Goal: Find specific page/section: Find specific page/section

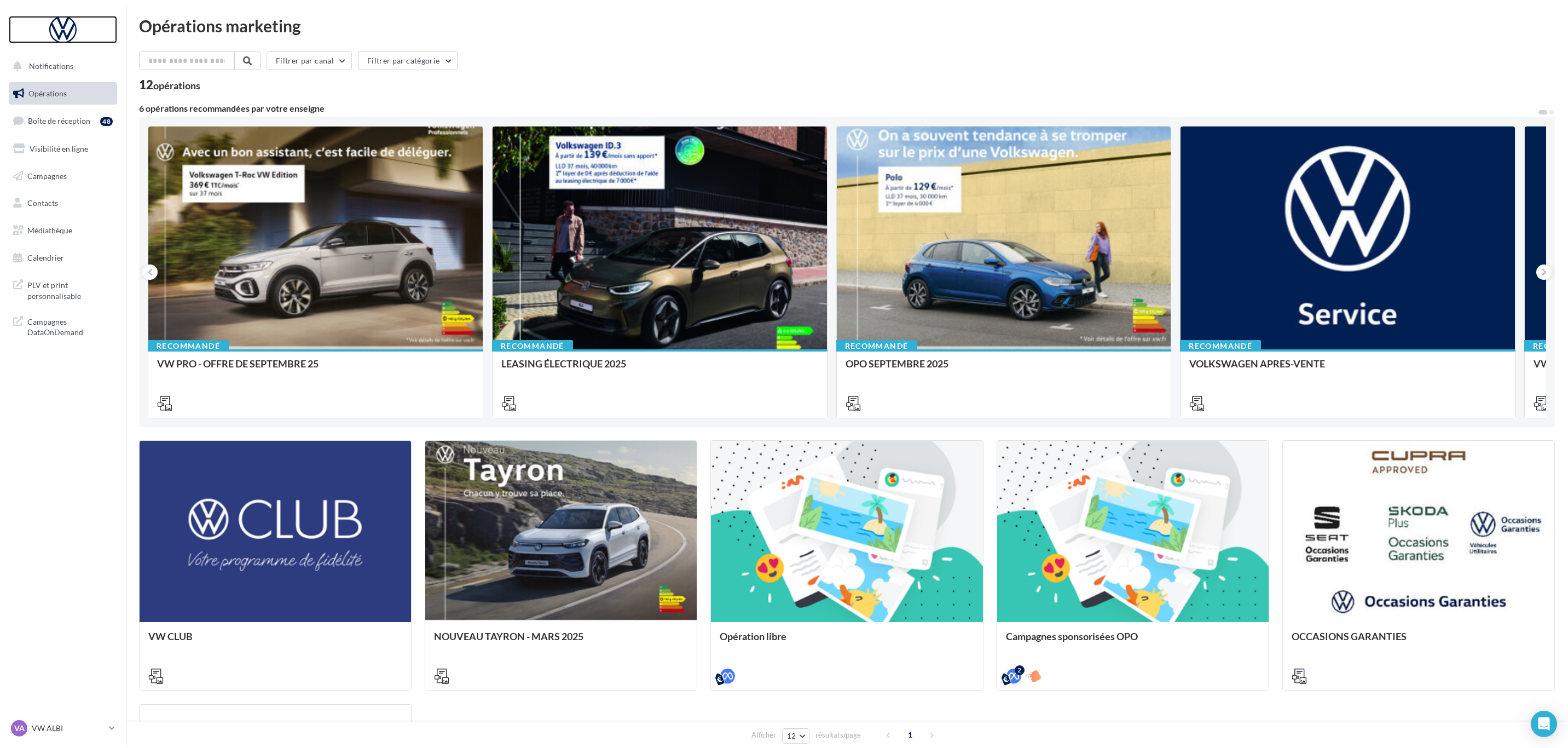
click at [60, 36] on div at bounding box center [63, 29] width 87 height 28
click at [72, 120] on span "Boîte de réception" at bounding box center [59, 120] width 62 height 9
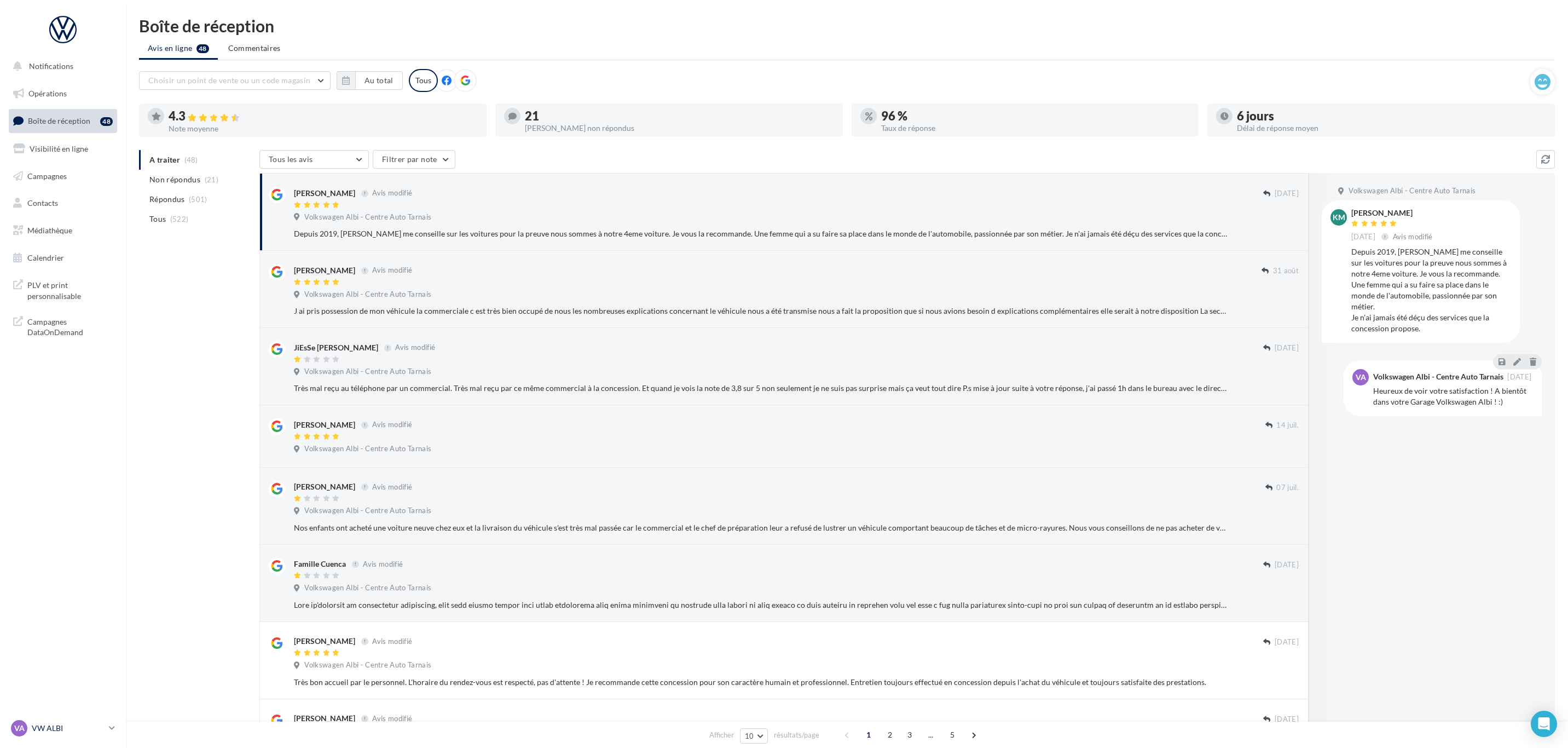
click at [51, 723] on p "VW ALBI" at bounding box center [68, 728] width 73 height 11
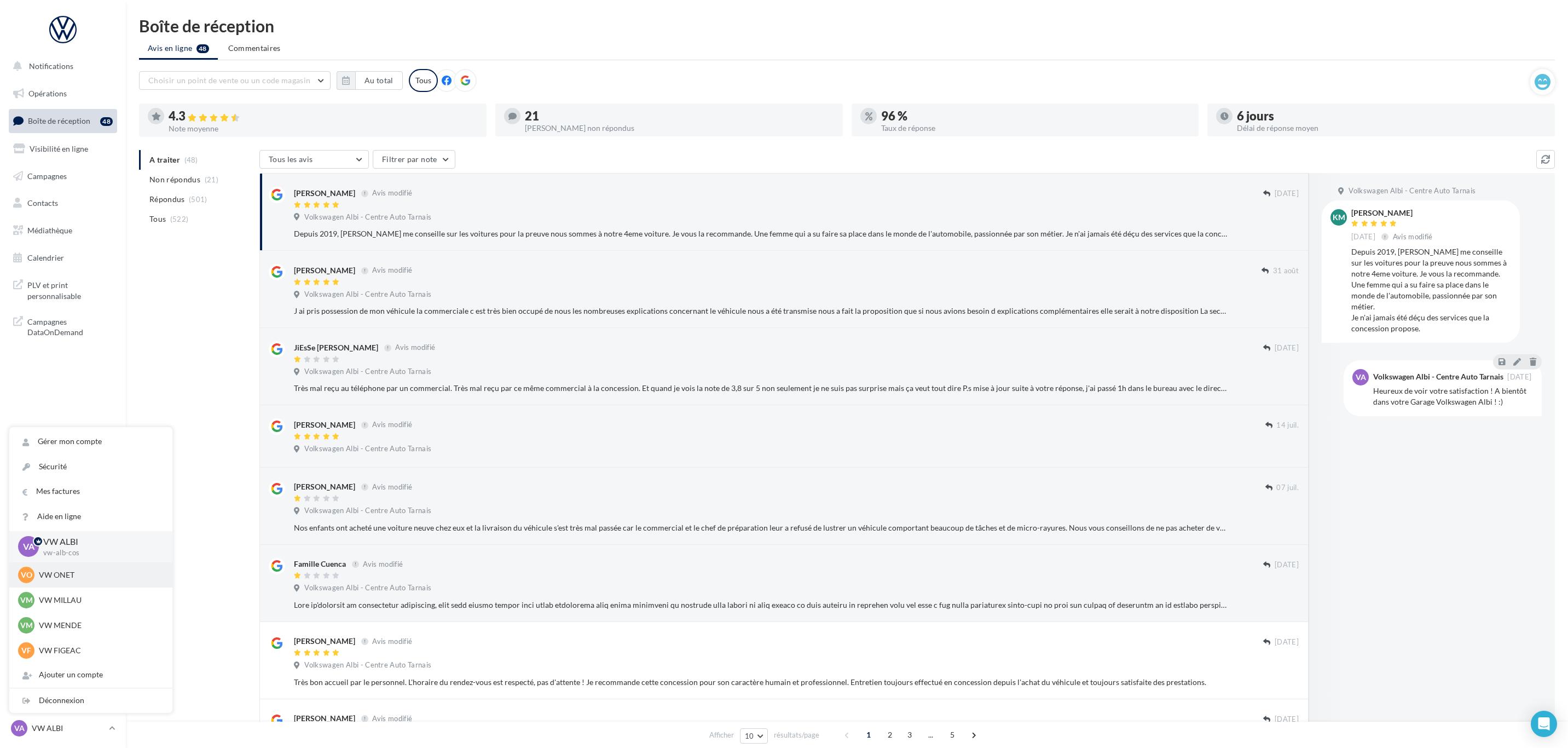
click at [72, 572] on p "VW ONET" at bounding box center [98, 575] width 120 height 11
